Goal: Task Accomplishment & Management: Use online tool/utility

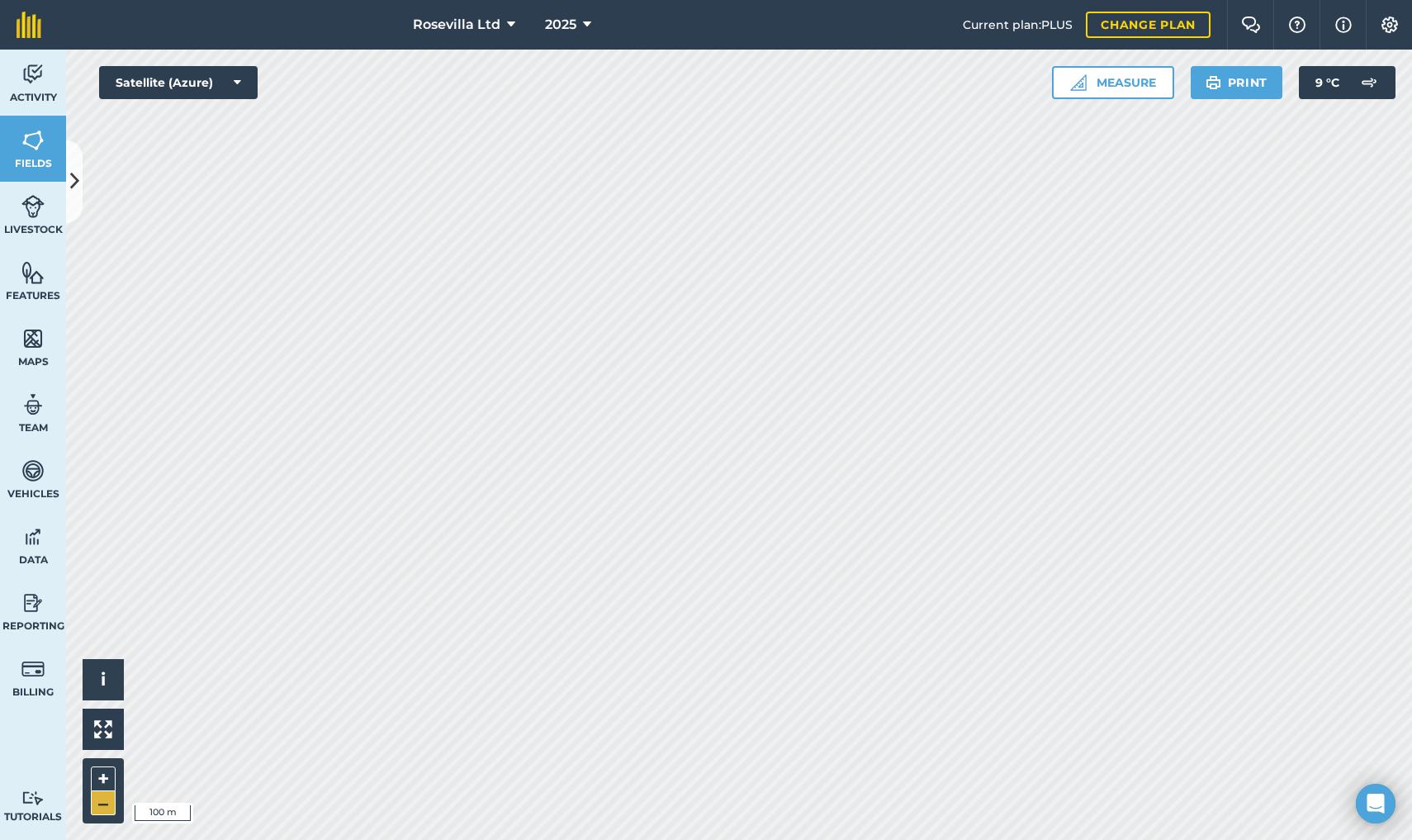
click at [93, 794] on button "–" at bounding box center [103, 803] width 25 height 24
click at [105, 771] on button "+" at bounding box center [103, 778] width 25 height 25
click at [96, 779] on button "+" at bounding box center [103, 778] width 25 height 25
click at [100, 808] on button "–" at bounding box center [103, 803] width 25 height 24
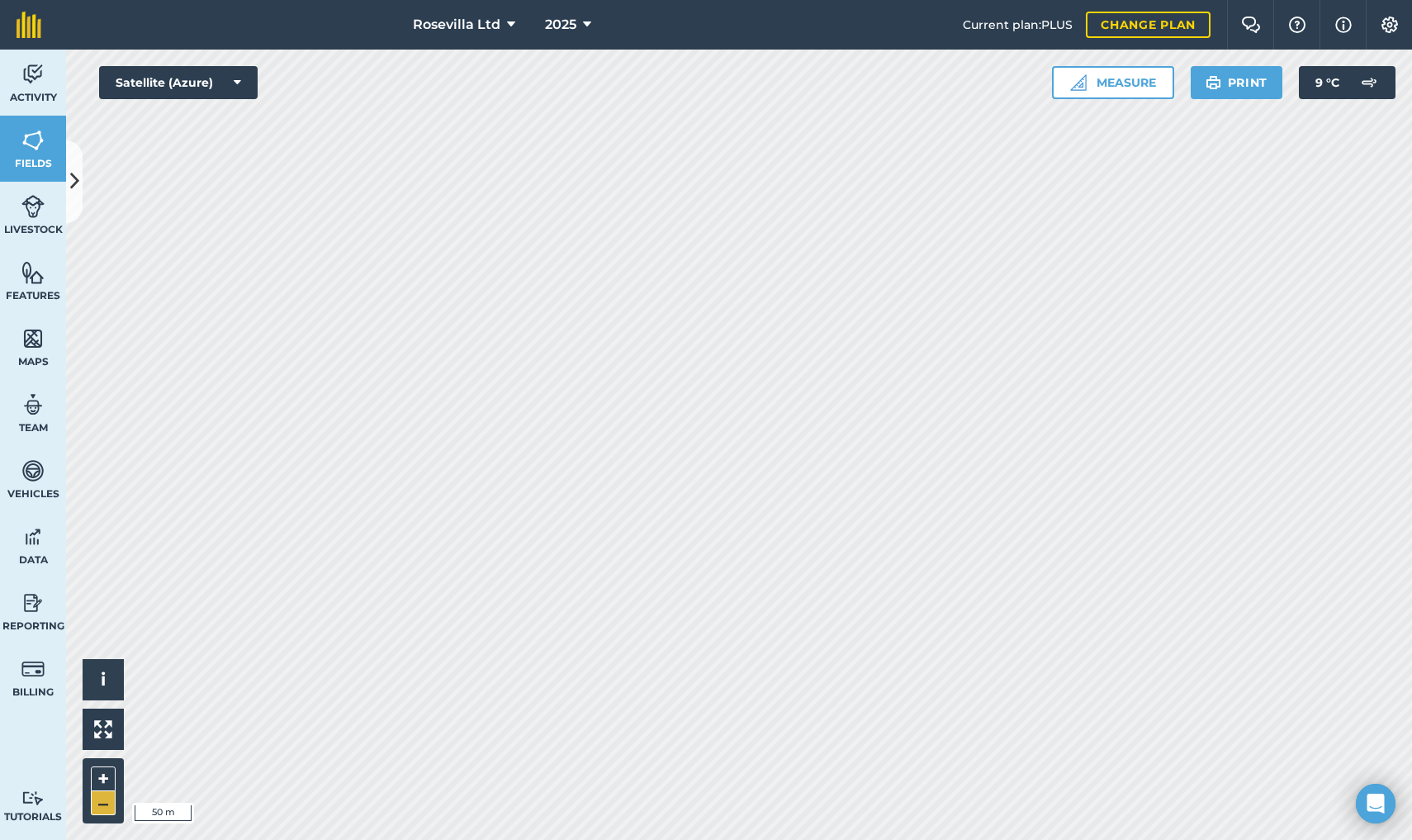
click at [100, 808] on button "–" at bounding box center [103, 803] width 25 height 24
click at [103, 794] on button "–" at bounding box center [103, 803] width 25 height 24
click at [99, 779] on button "+" at bounding box center [103, 778] width 25 height 25
click at [105, 772] on button "+" at bounding box center [103, 778] width 25 height 25
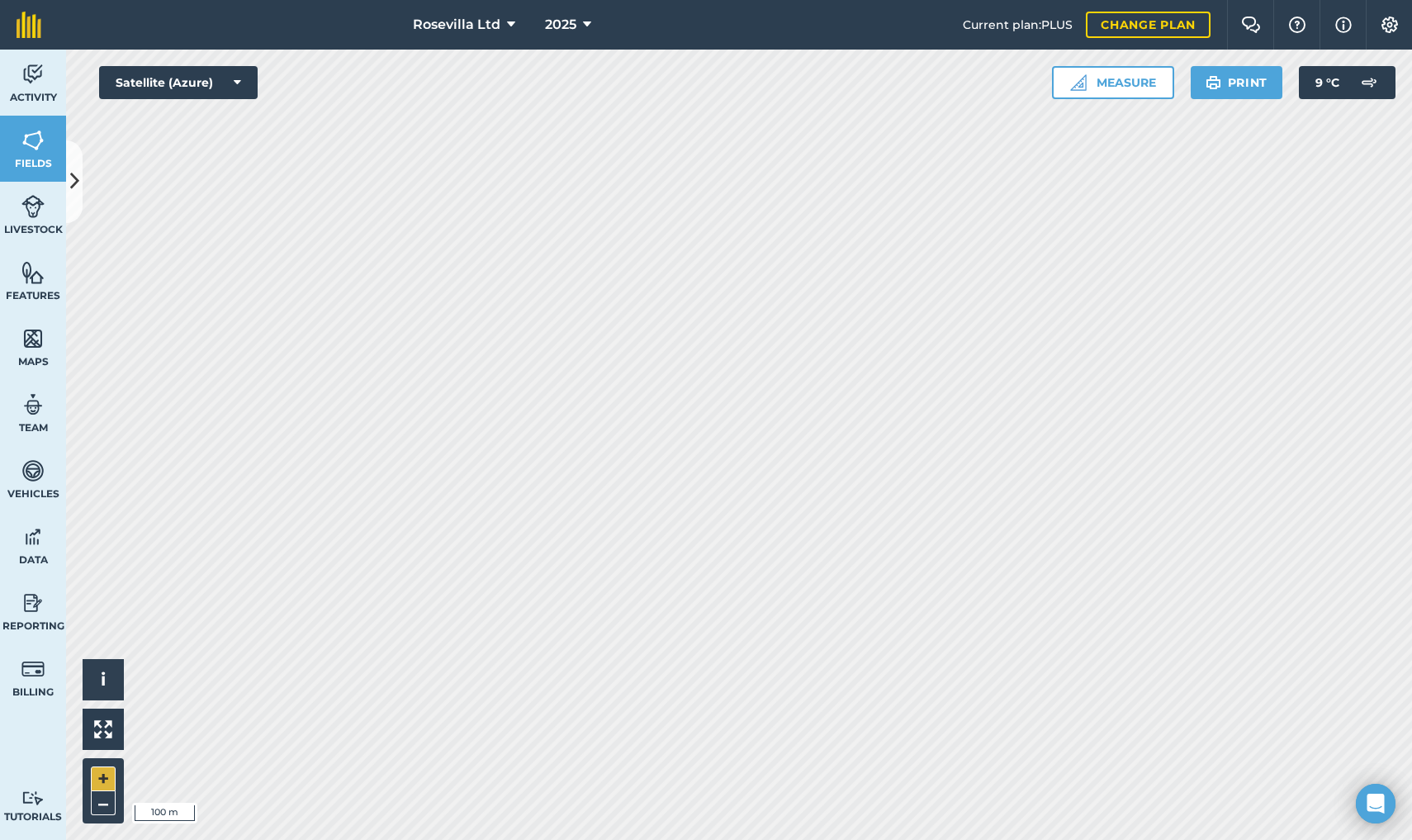
click at [107, 783] on button "+" at bounding box center [103, 778] width 25 height 25
click at [102, 812] on button "–" at bounding box center [103, 803] width 25 height 24
click at [104, 773] on button "+" at bounding box center [103, 778] width 25 height 25
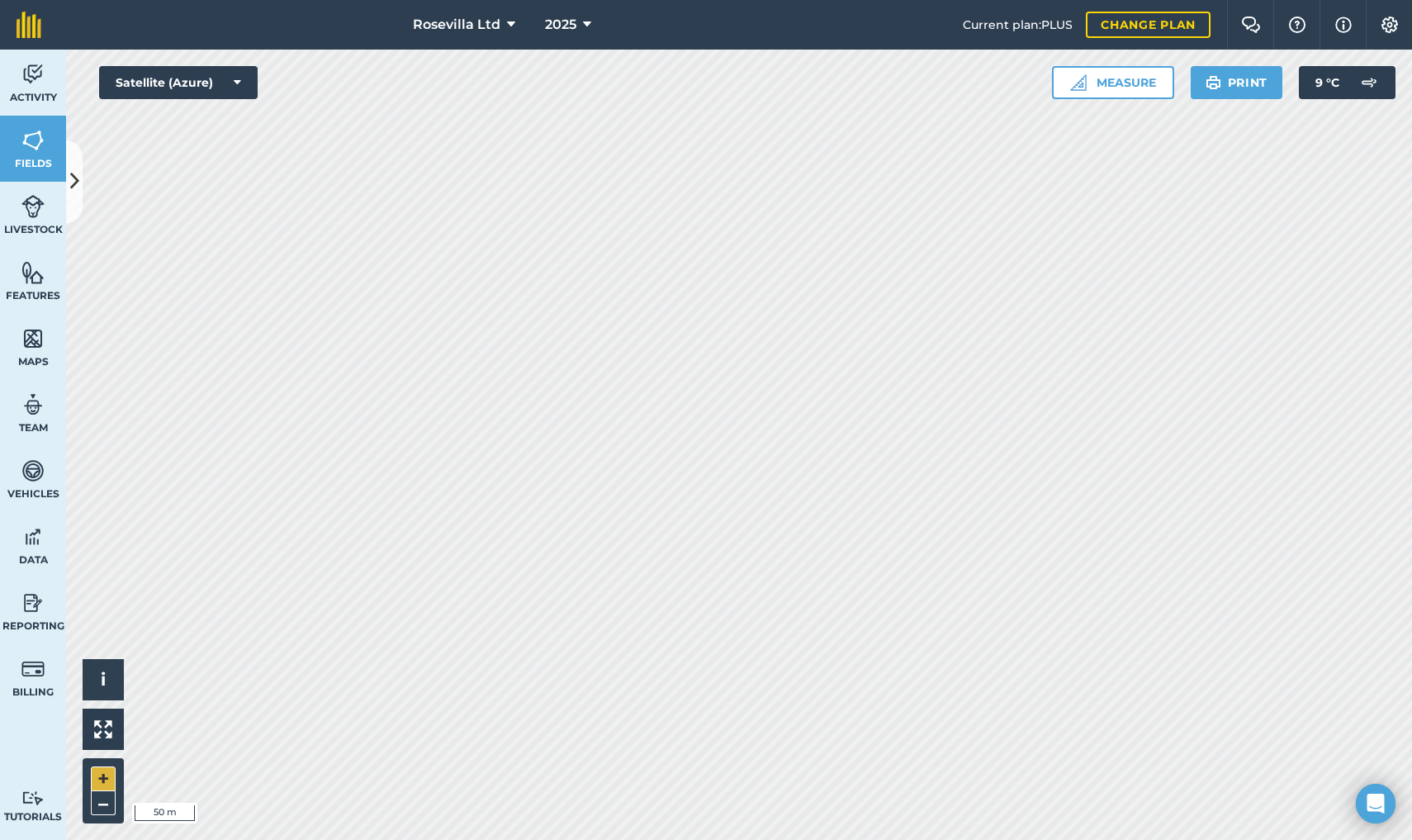
click at [94, 777] on button "+" at bounding box center [103, 778] width 25 height 25
click at [102, 807] on button "–" at bounding box center [103, 803] width 25 height 24
click at [101, 768] on button "+" at bounding box center [103, 778] width 25 height 25
click at [105, 773] on button "+" at bounding box center [103, 778] width 25 height 25
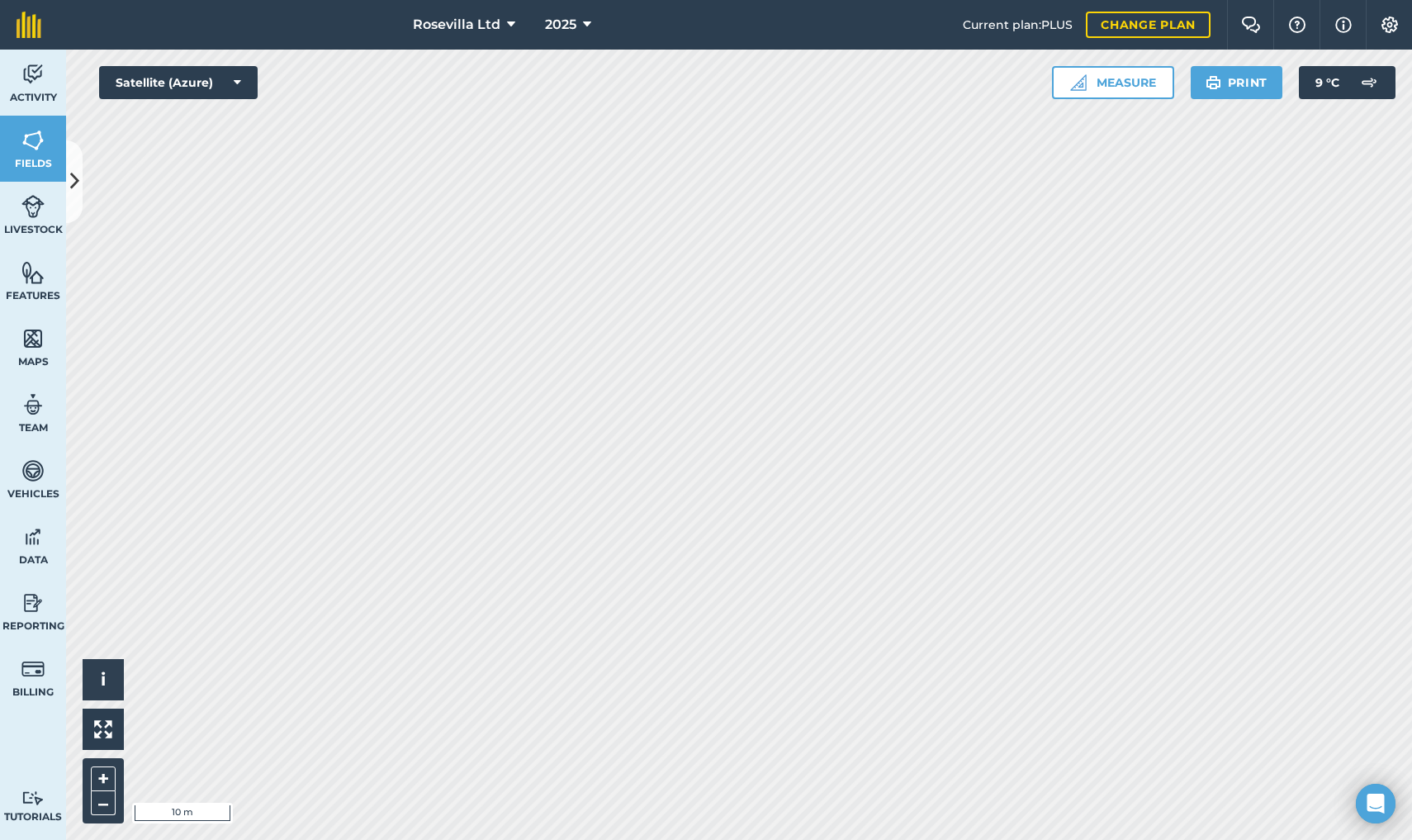
click at [116, 817] on div "+ –" at bounding box center [103, 790] width 41 height 65
click at [102, 813] on button "–" at bounding box center [103, 803] width 25 height 24
click at [109, 777] on button "+" at bounding box center [103, 778] width 25 height 25
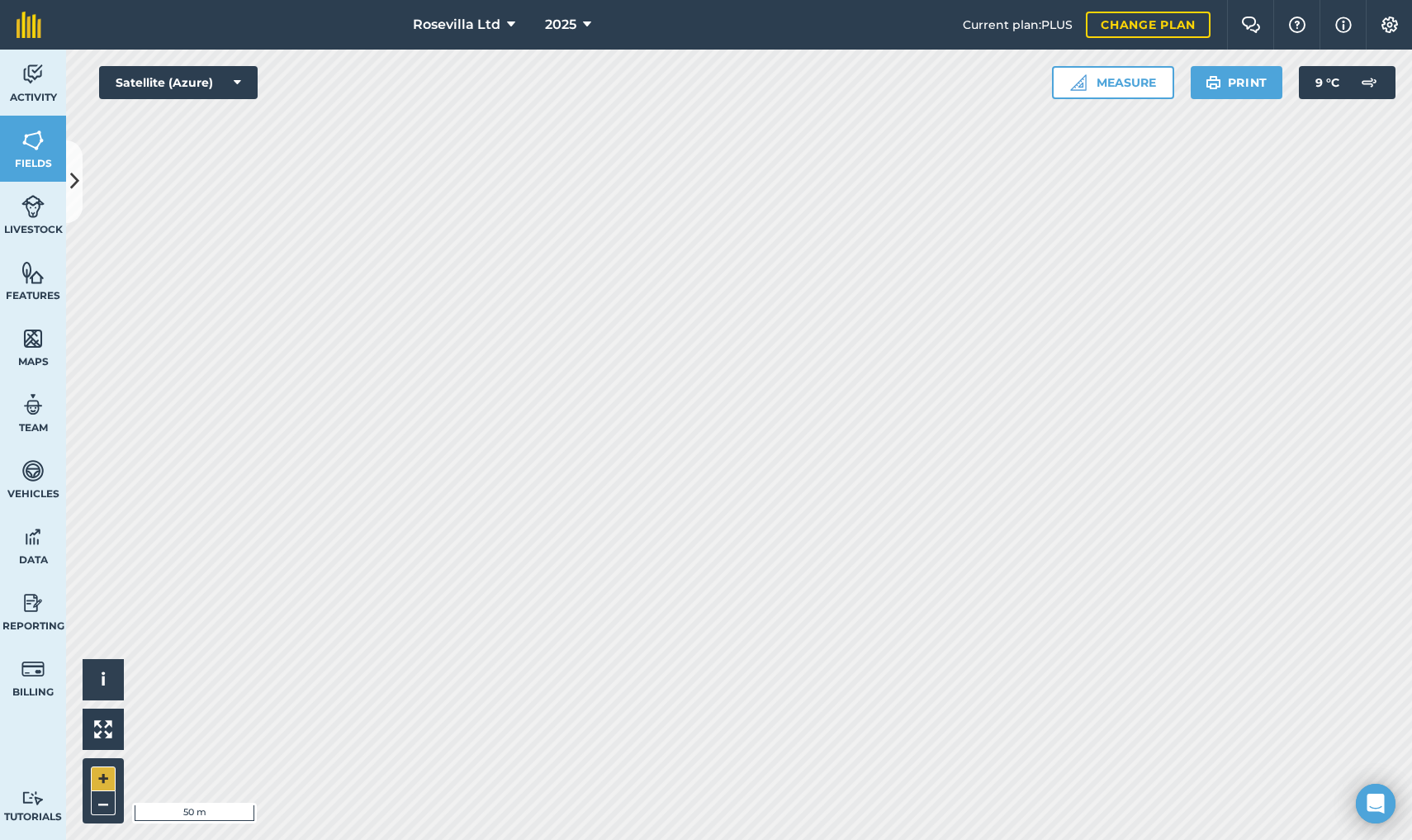
click at [109, 777] on button "+" at bounding box center [103, 778] width 25 height 25
click at [108, 802] on button "–" at bounding box center [103, 803] width 25 height 24
click at [100, 813] on button "–" at bounding box center [103, 803] width 25 height 24
click at [102, 783] on button "+" at bounding box center [103, 778] width 25 height 25
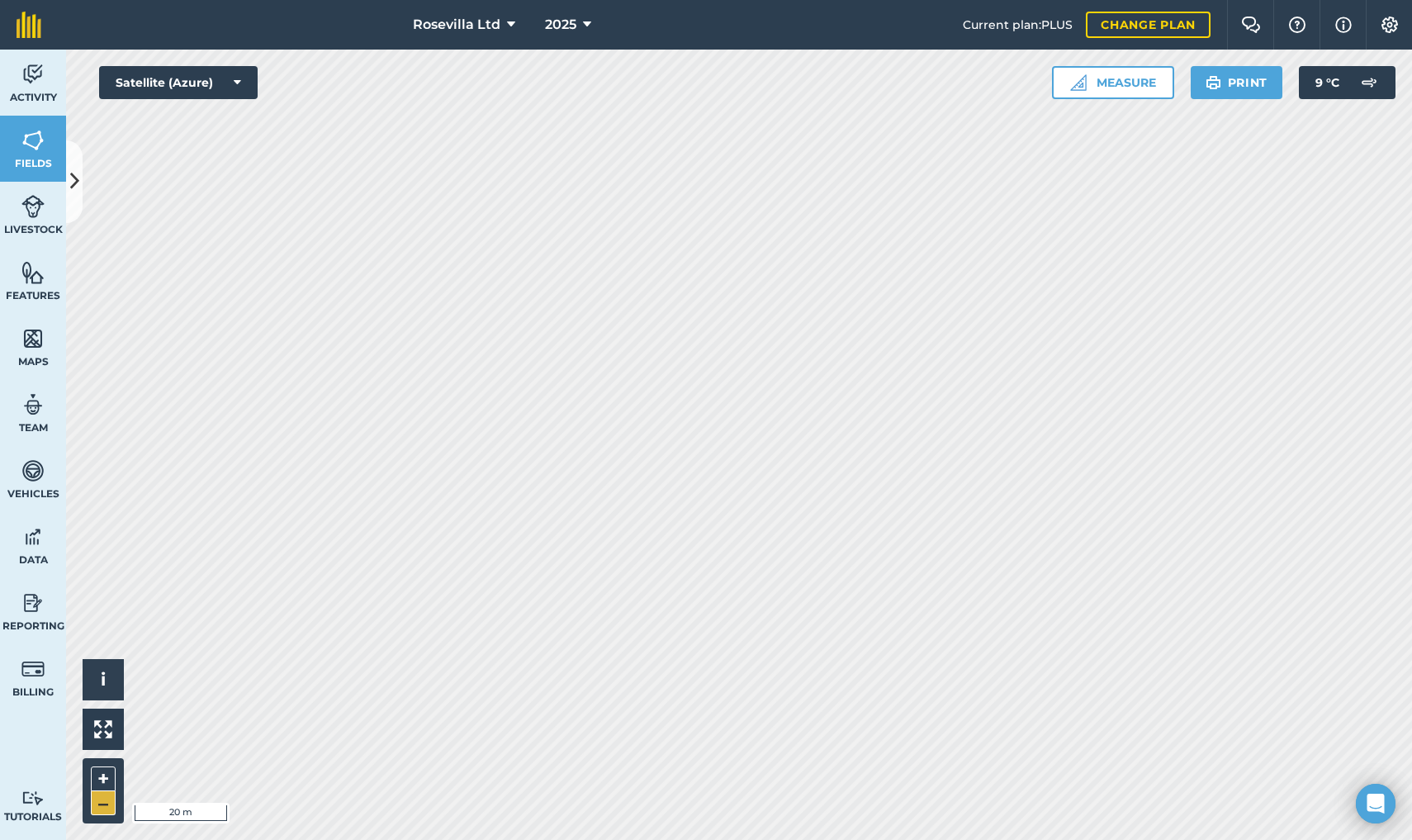
click at [105, 809] on button "–" at bounding box center [103, 803] width 25 height 24
click at [100, 803] on button "–" at bounding box center [103, 803] width 25 height 24
click at [102, 812] on button "–" at bounding box center [103, 803] width 25 height 24
click at [1339, 83] on span "9 ° C" at bounding box center [1328, 82] width 24 height 33
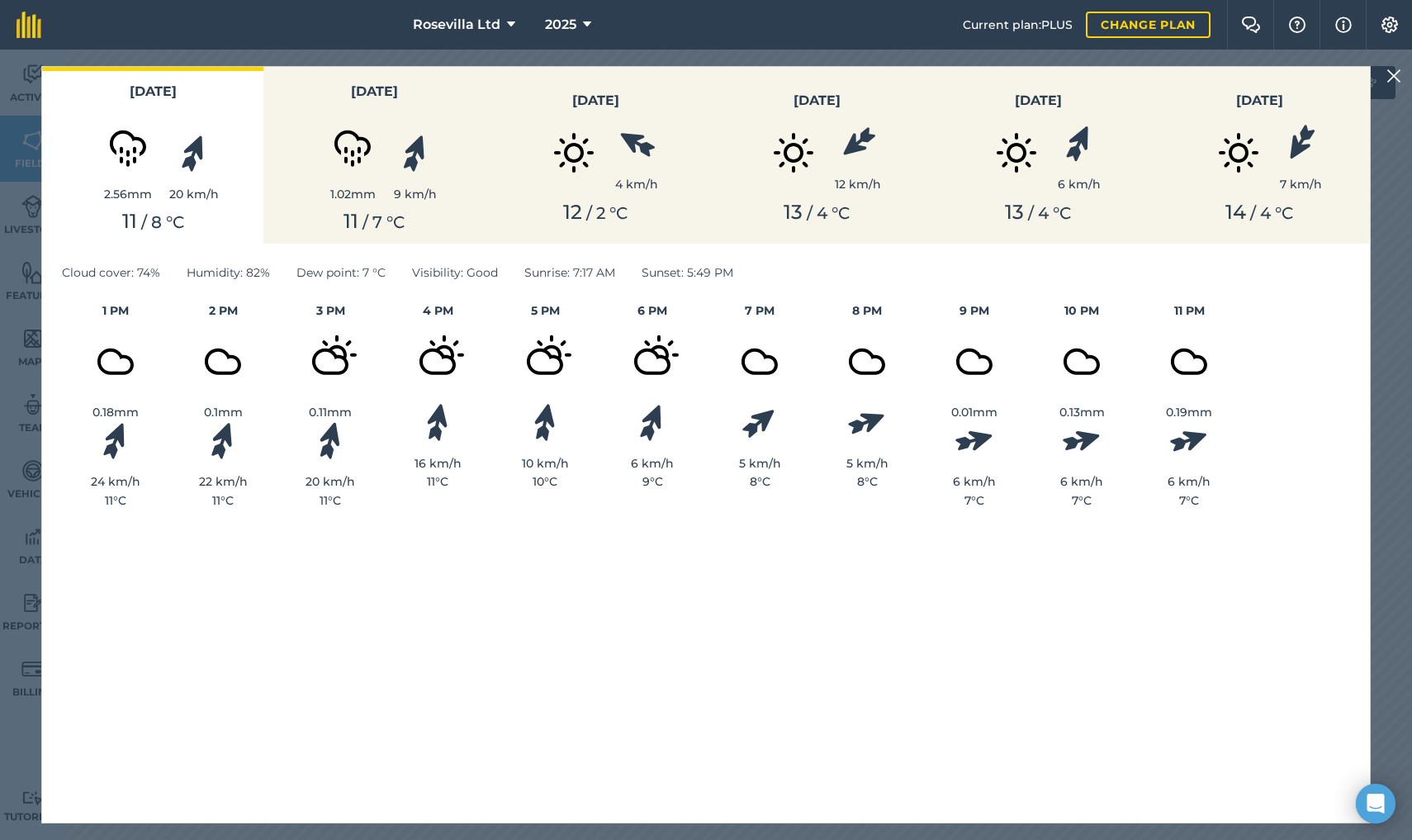
click at [351, 198] on div "1.02 mm" at bounding box center [352, 194] width 82 height 18
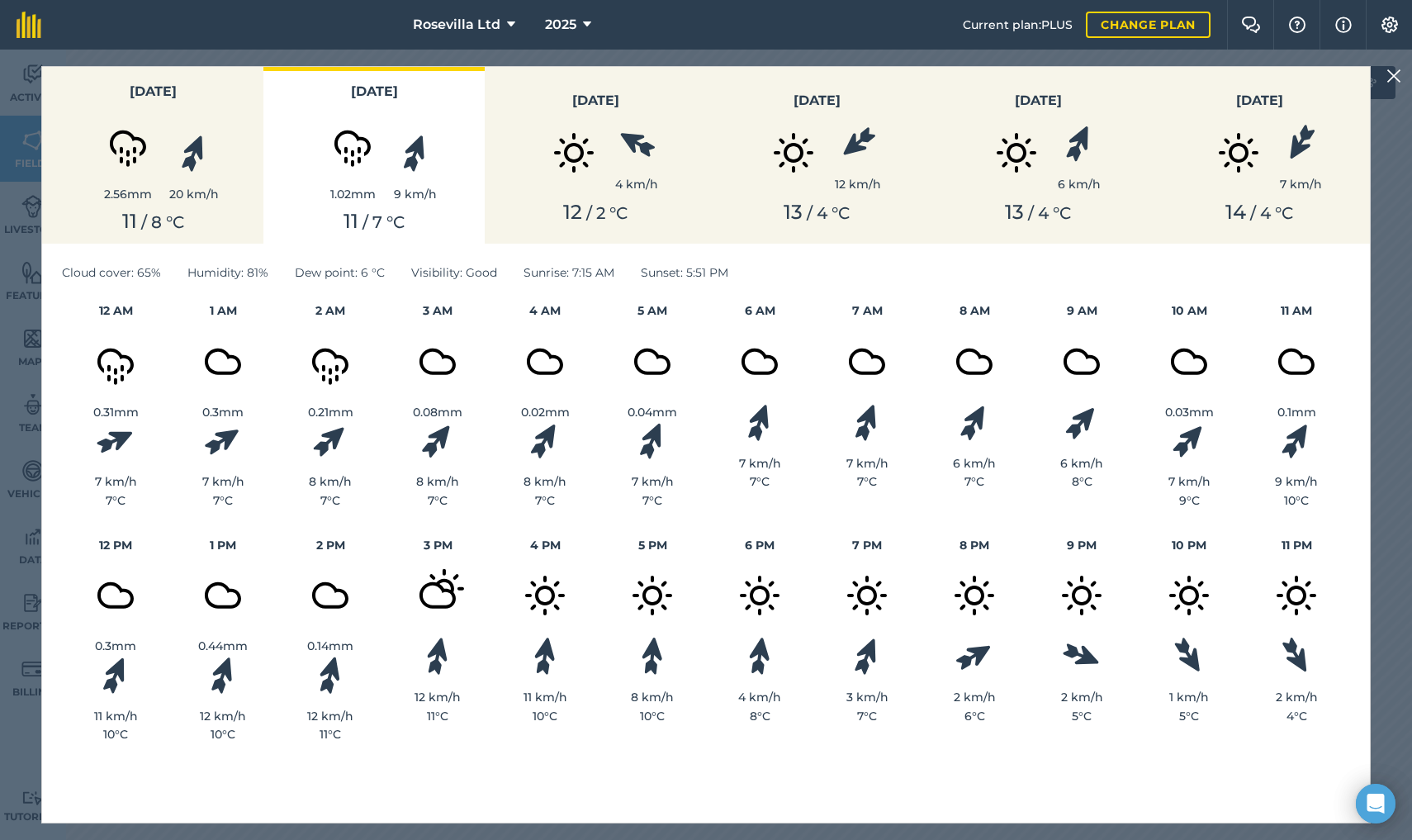
click at [578, 143] on img at bounding box center [574, 153] width 82 height 82
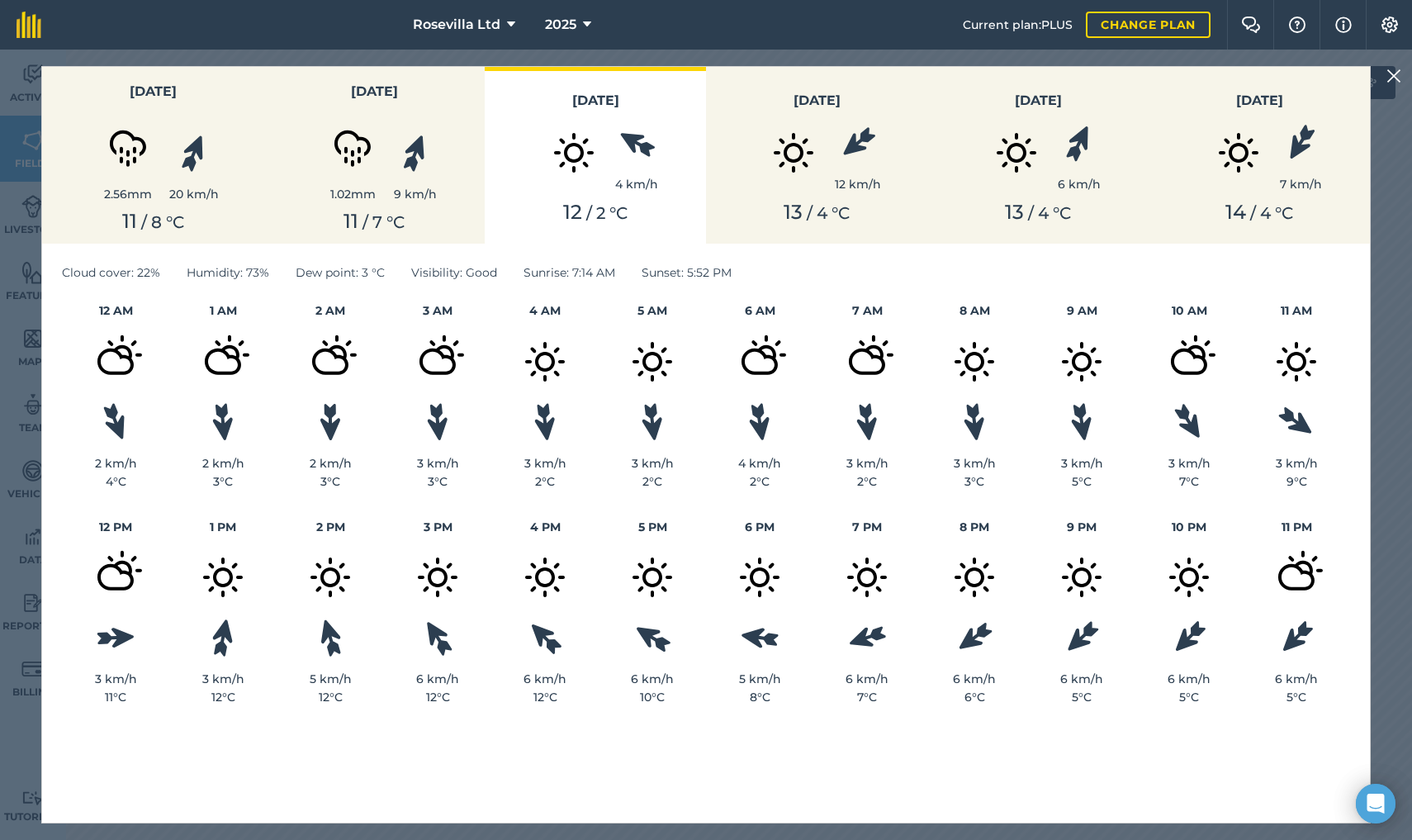
click at [802, 121] on img at bounding box center [794, 153] width 82 height 82
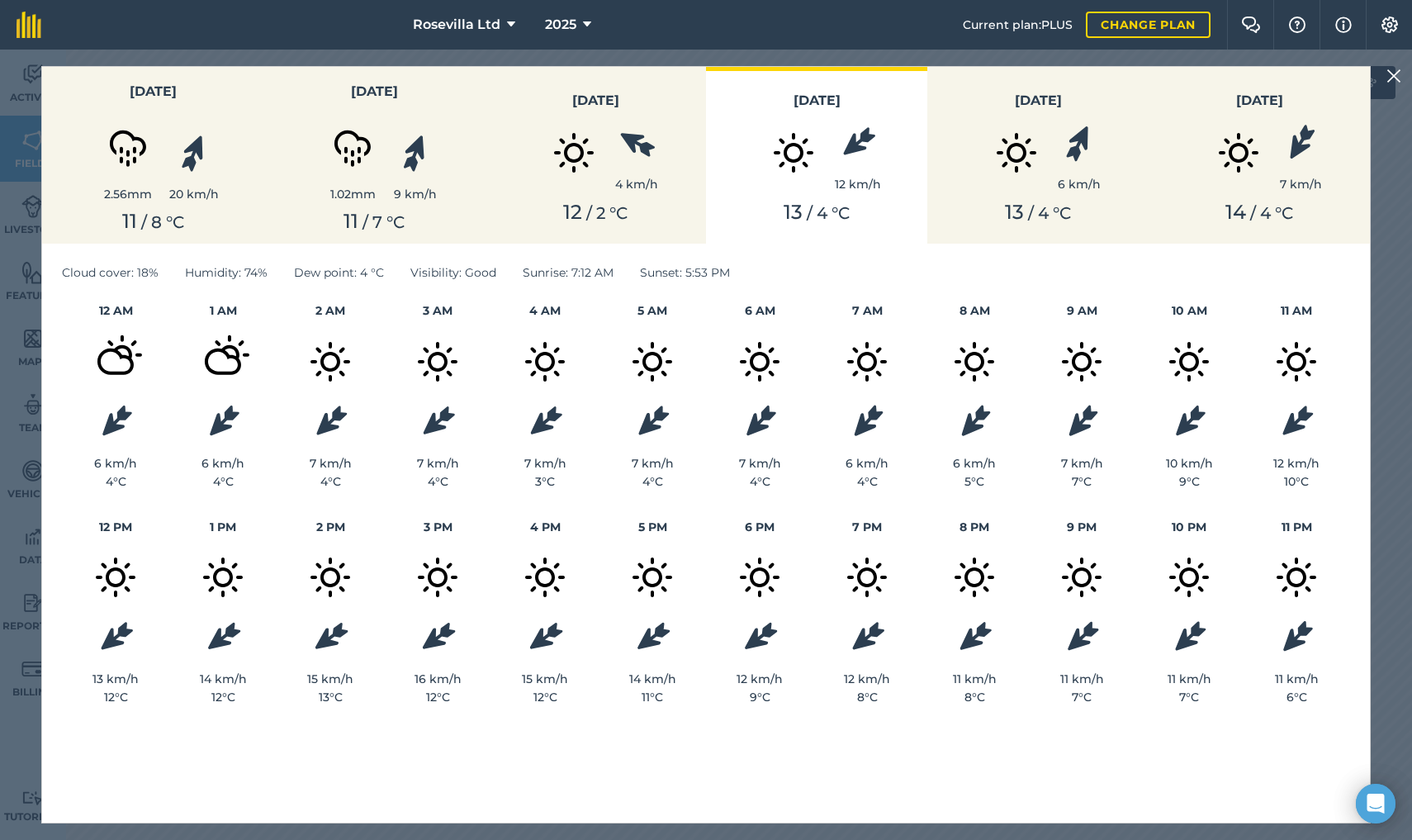
click at [1066, 142] on div "6 km/h" at bounding box center [1079, 159] width 43 height 69
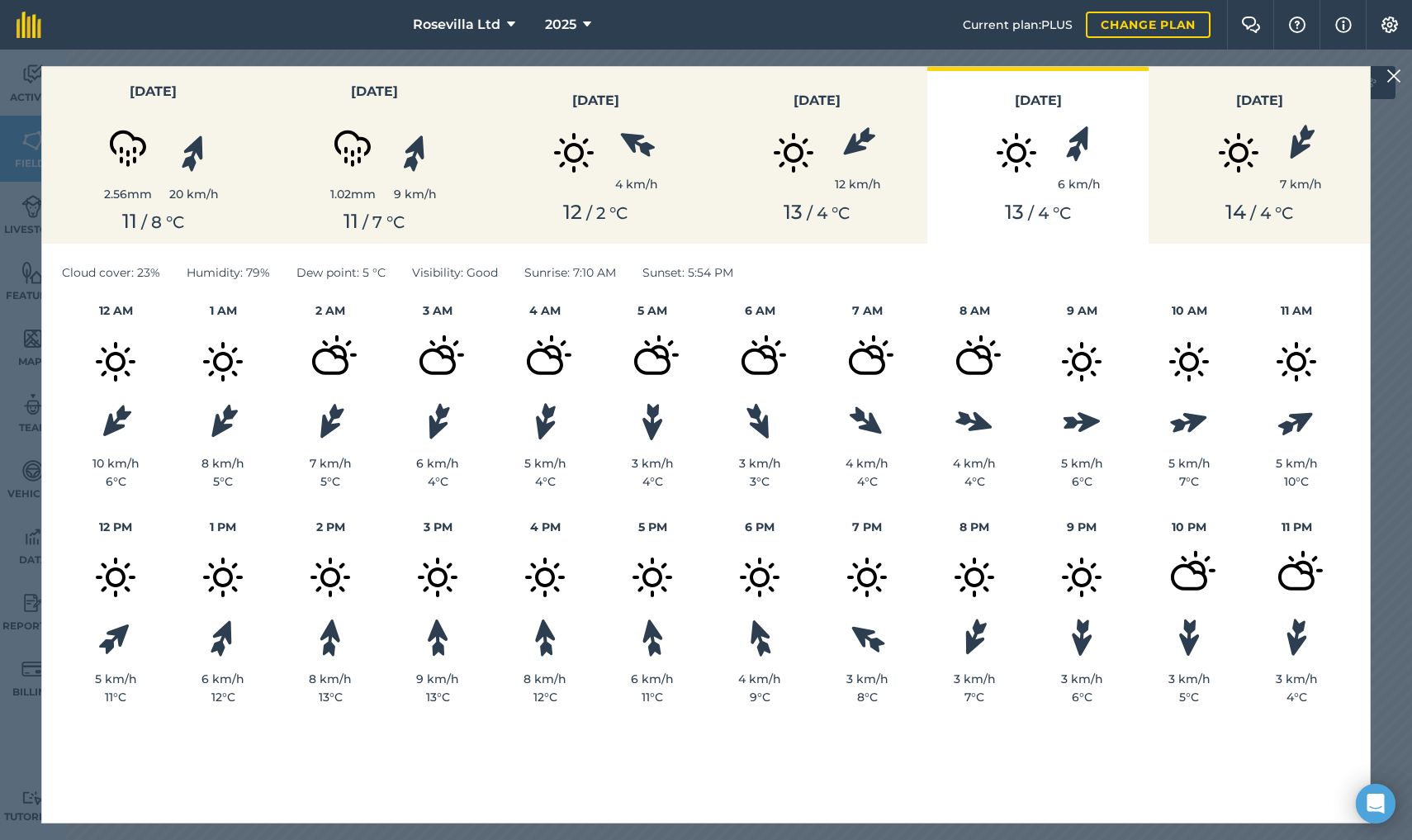
click at [1245, 150] on img at bounding box center [1239, 153] width 82 height 82
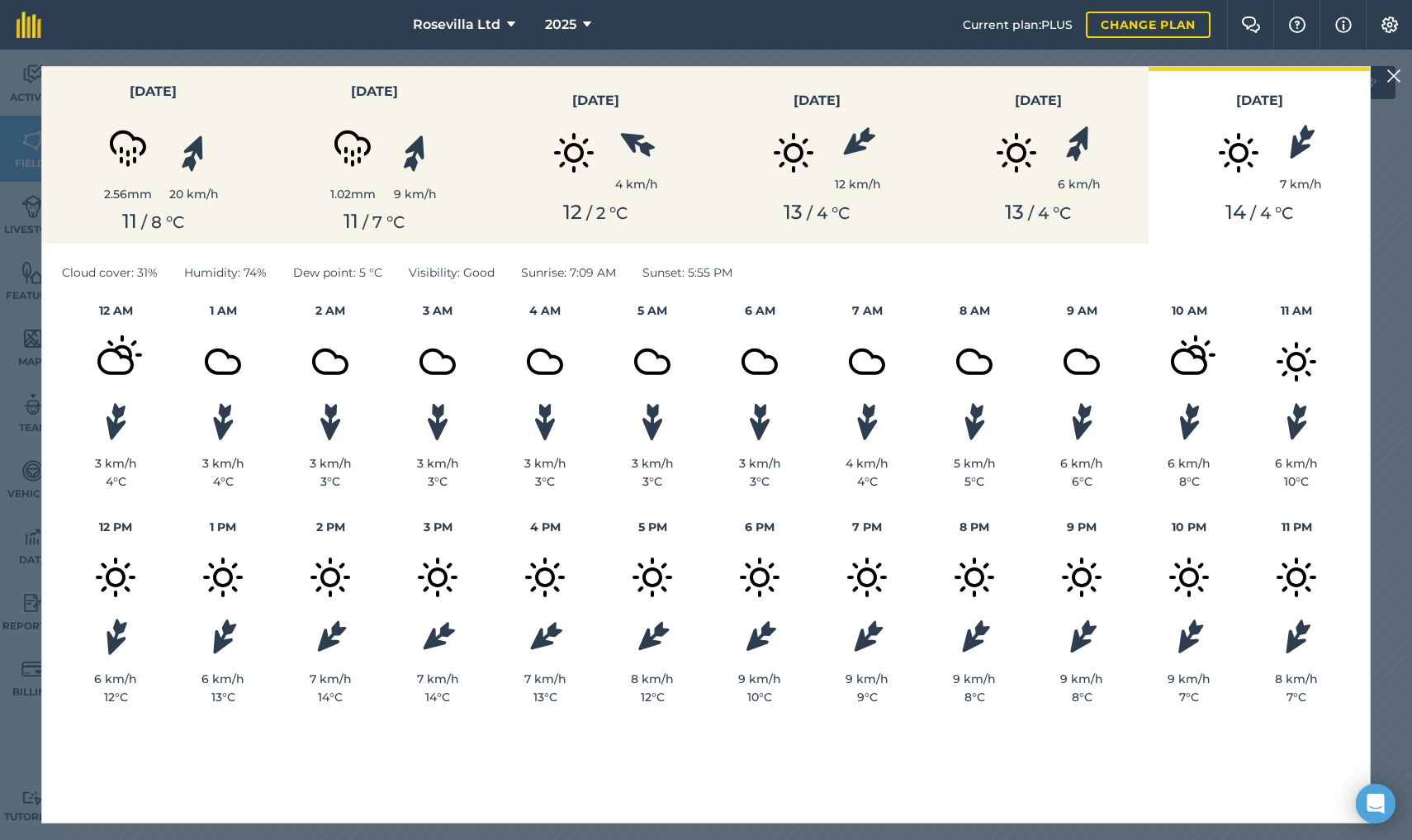
click at [1393, 80] on img at bounding box center [1394, 75] width 15 height 20
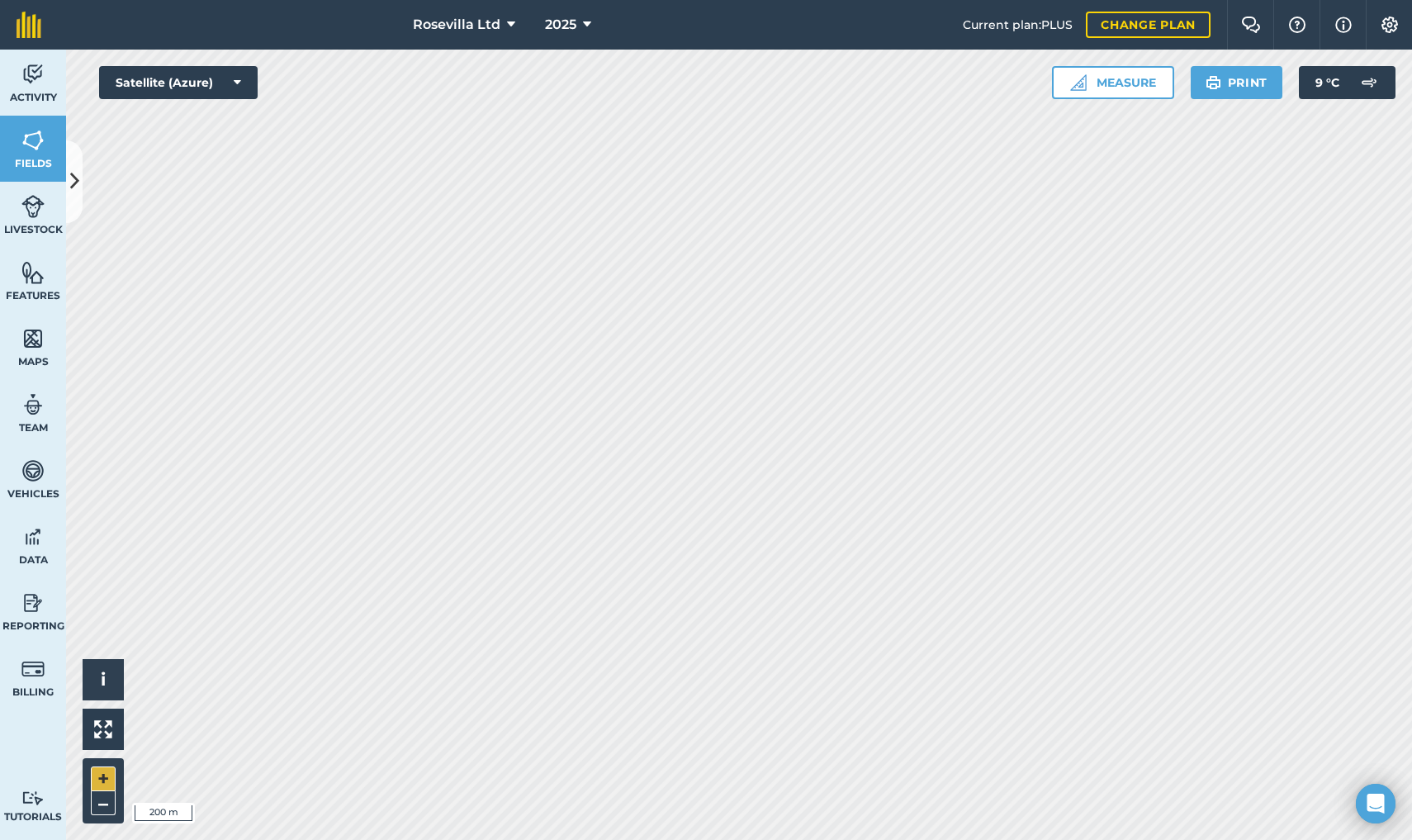
click at [99, 773] on button "+" at bounding box center [103, 778] width 25 height 25
drag, startPoint x: 99, startPoint y: 773, endPoint x: 123, endPoint y: 772, distance: 24.0
click at [103, 773] on button "+" at bounding box center [103, 778] width 25 height 25
click at [101, 771] on button "+" at bounding box center [103, 778] width 25 height 25
click at [108, 801] on button "–" at bounding box center [103, 803] width 25 height 24
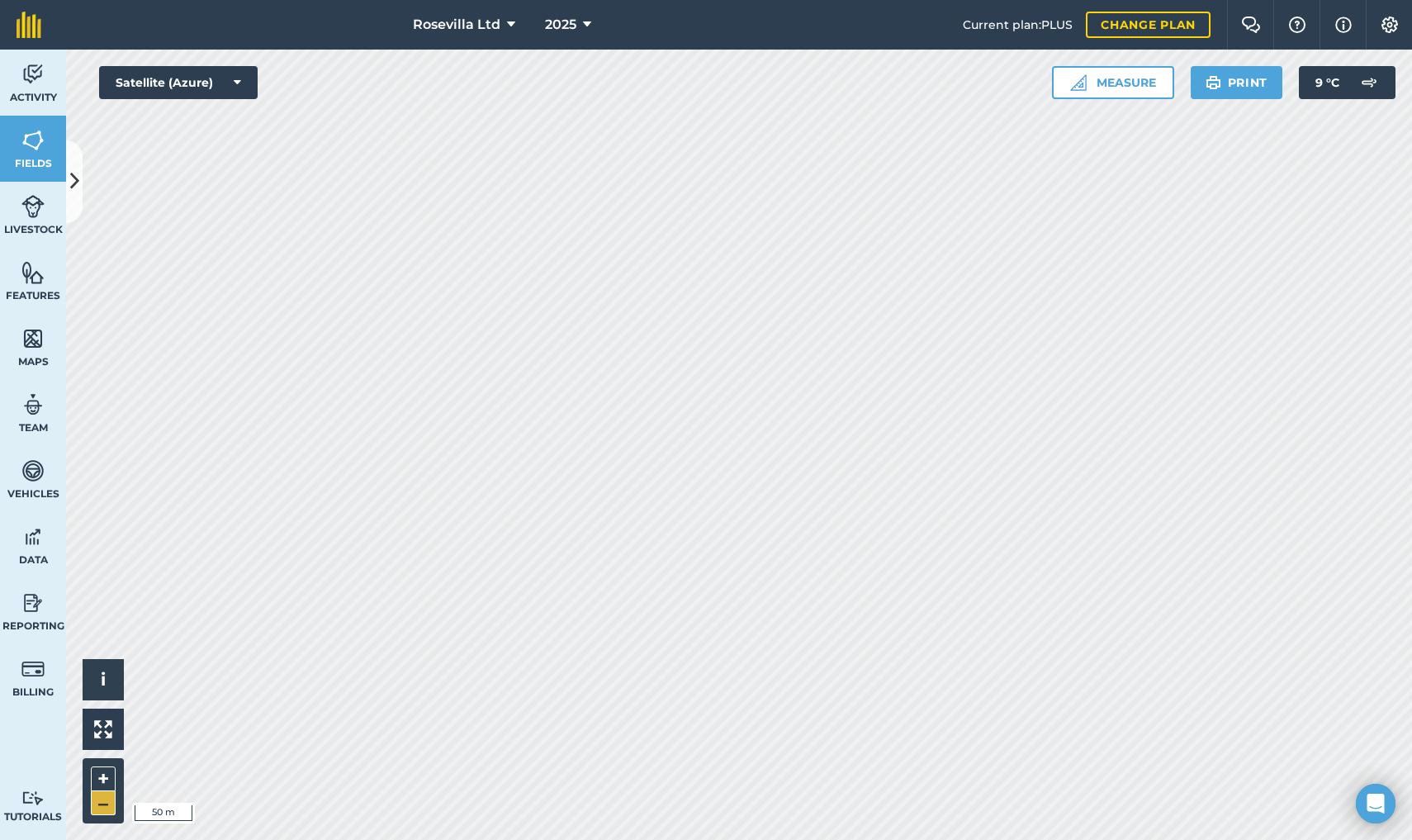
click at [101, 809] on button "–" at bounding box center [103, 803] width 25 height 24
click at [102, 779] on button "+" at bounding box center [103, 778] width 25 height 25
click at [104, 807] on button "–" at bounding box center [103, 803] width 25 height 24
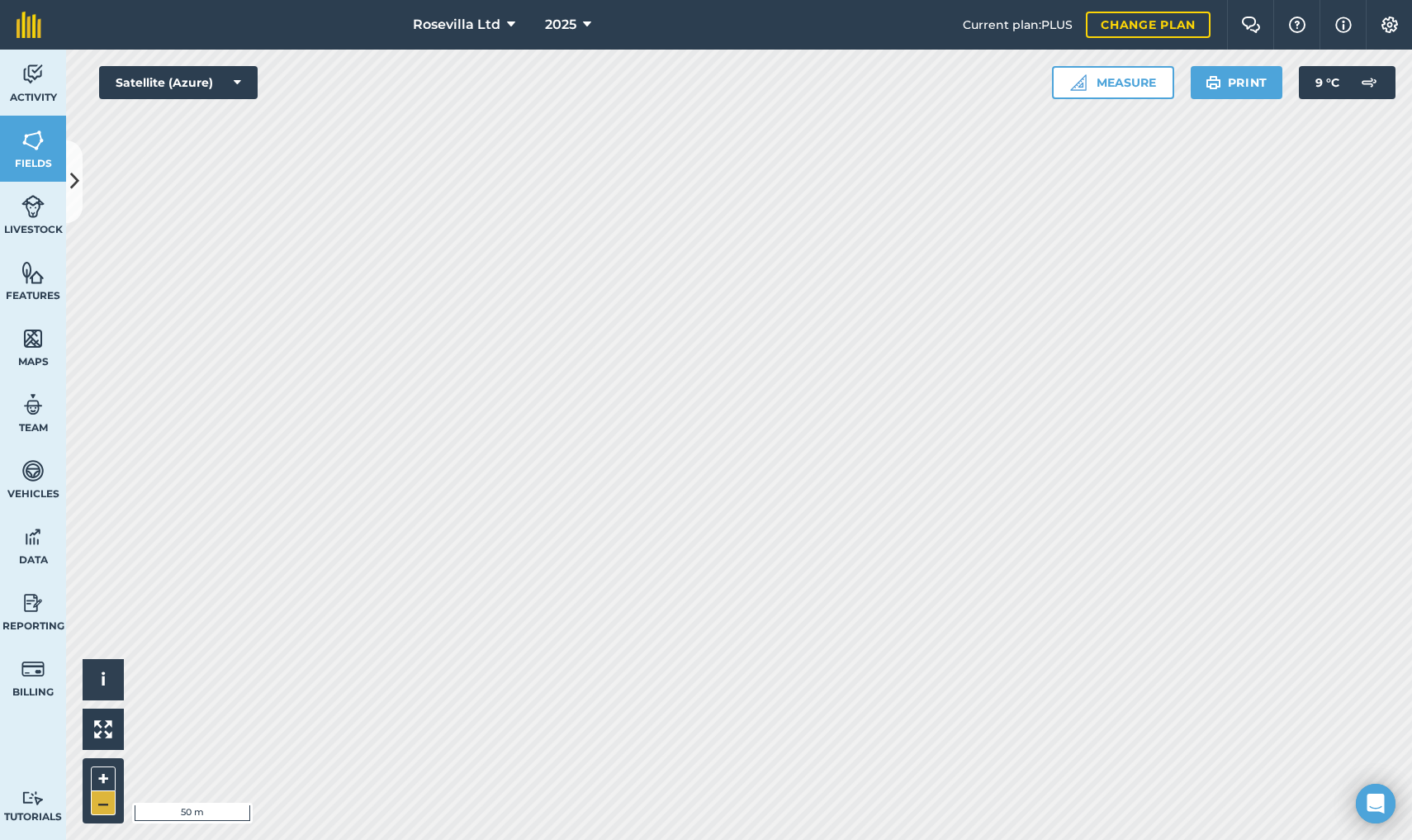
click at [94, 813] on button "–" at bounding box center [103, 803] width 25 height 24
click at [105, 798] on button "–" at bounding box center [103, 803] width 25 height 24
click at [109, 803] on button "–" at bounding box center [103, 803] width 25 height 24
click at [103, 803] on button "–" at bounding box center [103, 803] width 25 height 24
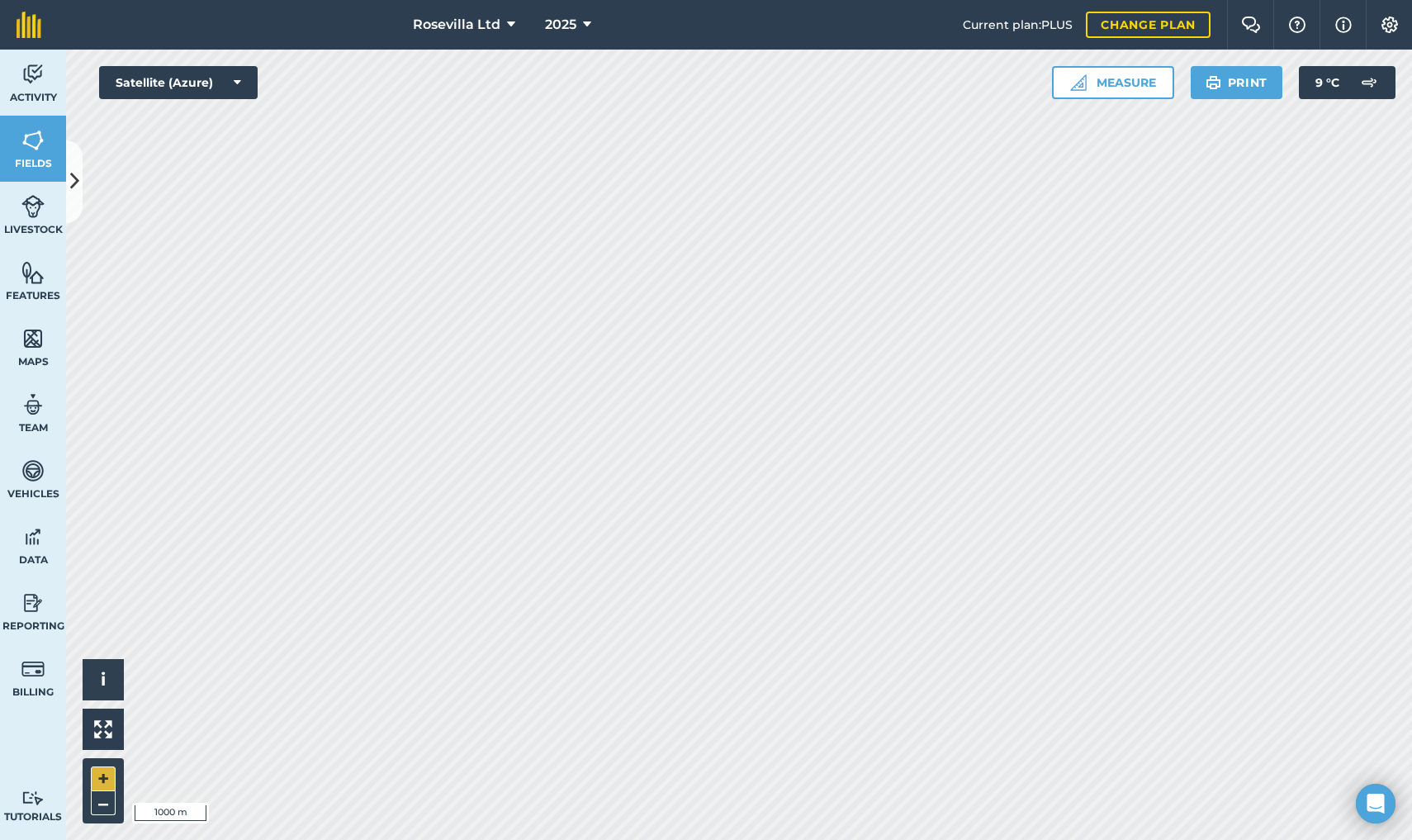
click at [102, 779] on button "+" at bounding box center [103, 778] width 25 height 25
click at [95, 775] on button "+" at bounding box center [103, 778] width 25 height 25
click at [108, 769] on button "+" at bounding box center [103, 778] width 25 height 25
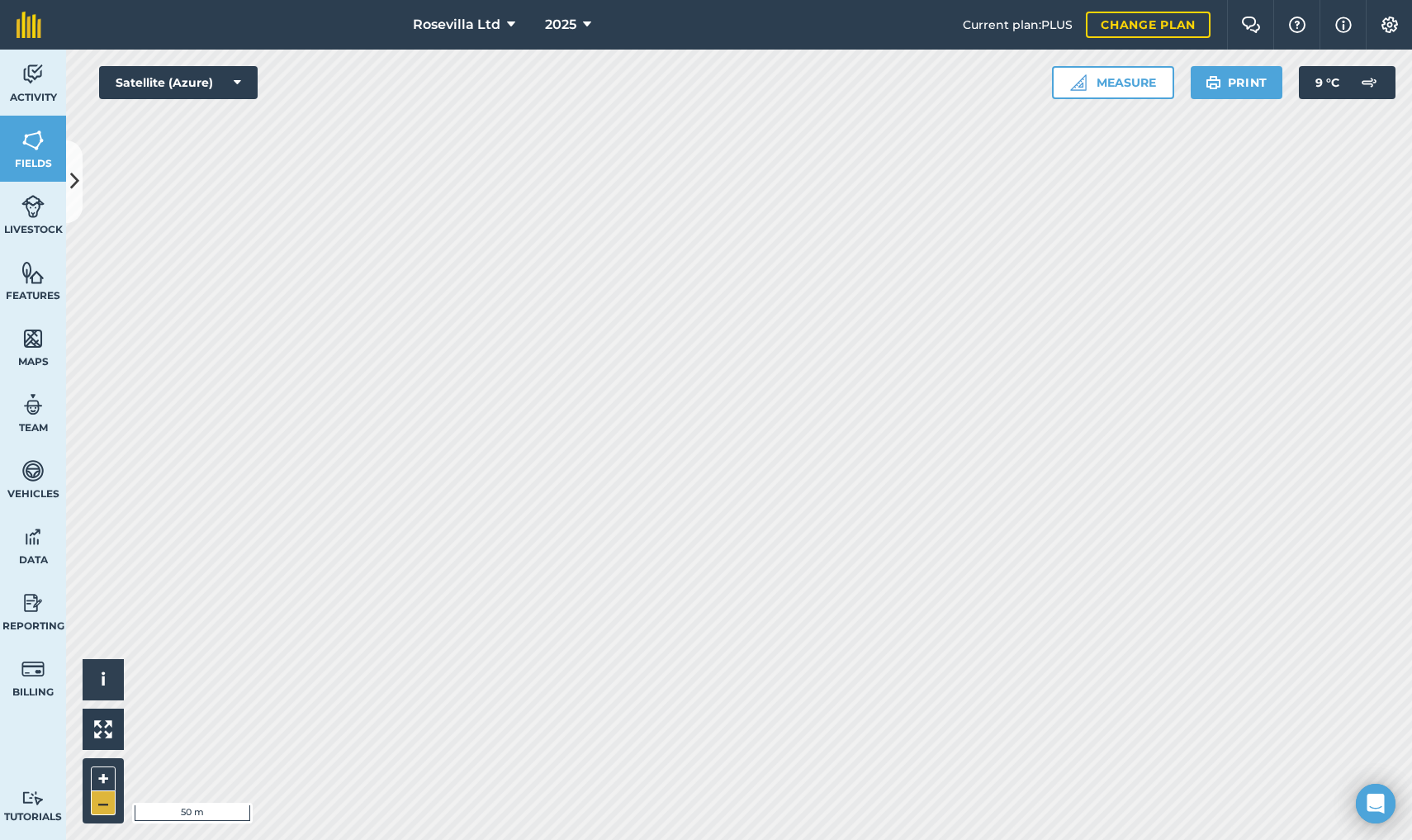
click at [100, 802] on button "–" at bounding box center [103, 803] width 25 height 24
click at [103, 805] on button "–" at bounding box center [103, 803] width 25 height 24
click at [108, 810] on button "–" at bounding box center [103, 803] width 25 height 24
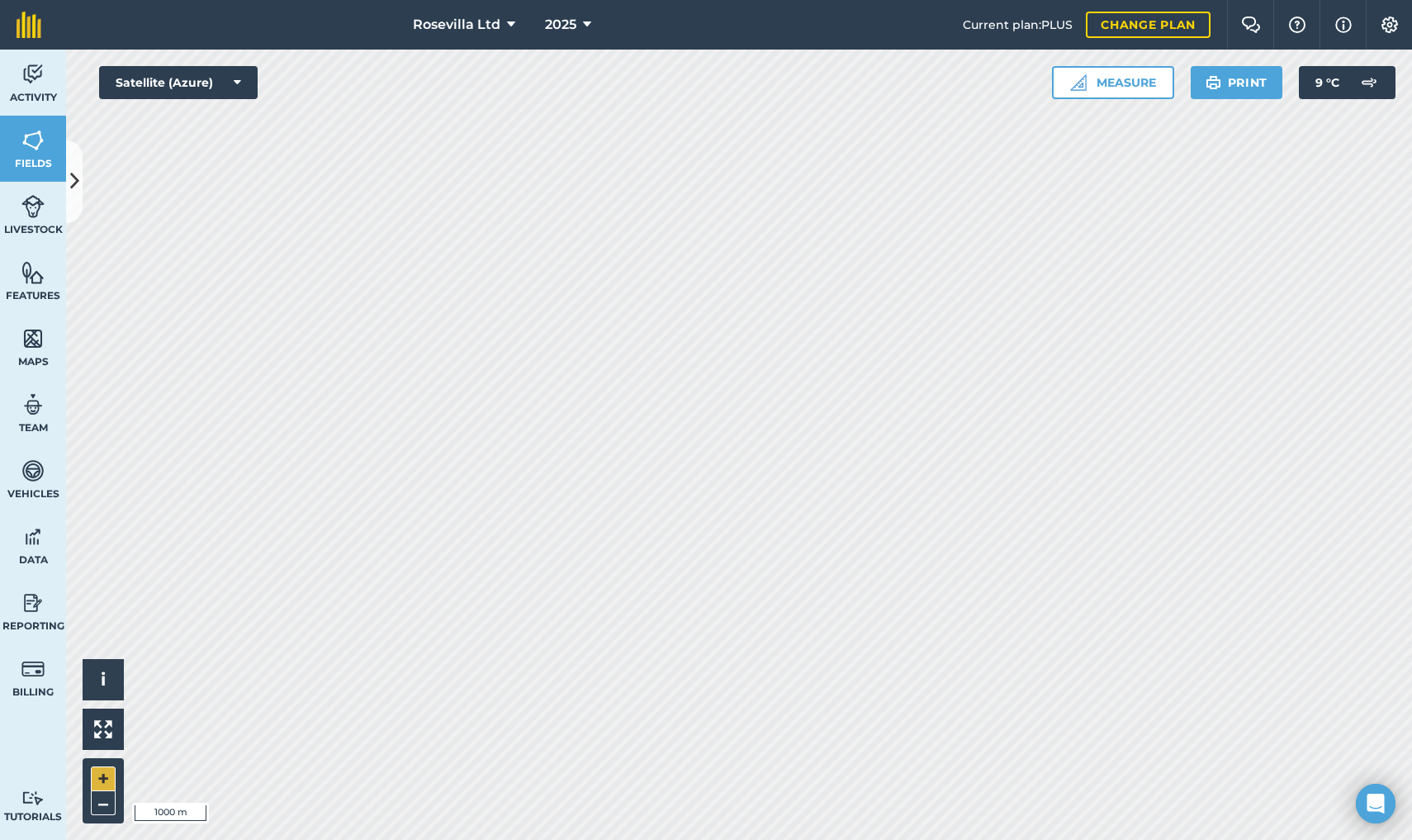
click at [101, 783] on button "+" at bounding box center [103, 778] width 25 height 25
click at [100, 771] on button "+" at bounding box center [103, 778] width 25 height 25
click at [97, 766] on button "+" at bounding box center [103, 778] width 25 height 25
click at [29, 345] on img at bounding box center [33, 339] width 23 height 25
click at [108, 802] on button "–" at bounding box center [103, 803] width 25 height 24
